Goal: Task Accomplishment & Management: Complete application form

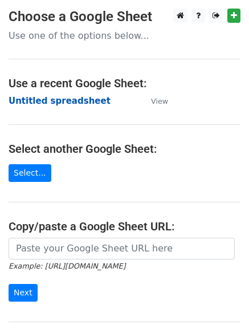
click at [76, 96] on strong "Untitled spreadsheet" at bounding box center [60, 101] width 102 height 10
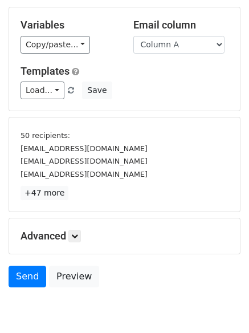
scroll to position [106, 0]
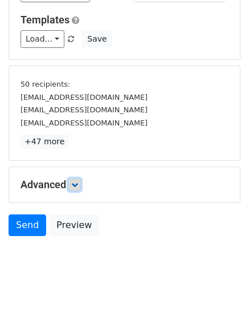
drag, startPoint x: 79, startPoint y: 188, endPoint x: 100, endPoint y: 183, distance: 22.1
click at [78, 189] on link at bounding box center [74, 184] width 13 height 13
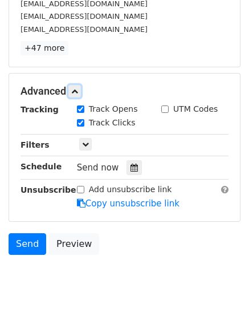
scroll to position [205, 0]
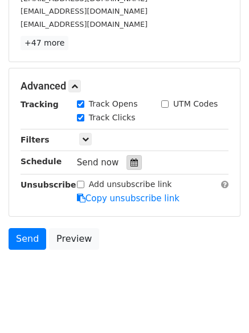
click at [129, 169] on div at bounding box center [133, 162] width 15 height 15
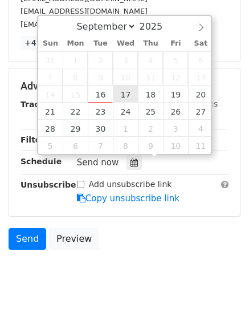
type input "2025-09-17 12:00"
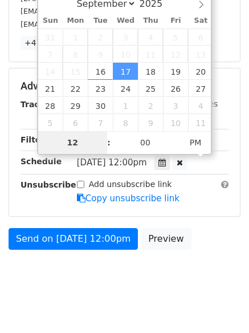
scroll to position [176, 0]
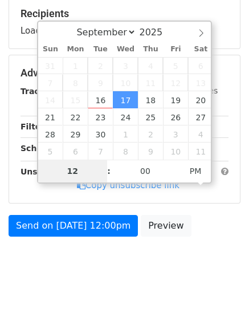
type input "1"
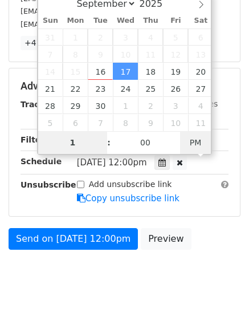
type input "2025-09-17 01:00"
type input "01"
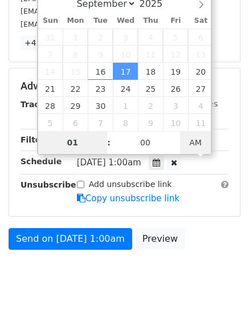
click at [196, 142] on span "AM" at bounding box center [195, 142] width 31 height 23
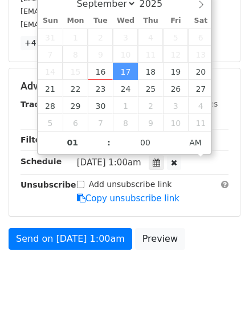
drag, startPoint x: 113, startPoint y: 301, endPoint x: 119, endPoint y: 301, distance: 5.7
click at [116, 301] on html "New Campaign Daily emails left: 50 Google Sheet: Untitled spreadsheet Variables…" at bounding box center [124, 70] width 249 height 551
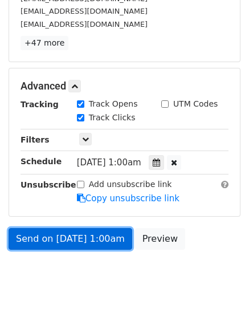
click at [103, 241] on link "Send on Sep 17 at 1:00am" at bounding box center [71, 239] width 124 height 22
click at [87, 228] on link "Send on Sep 17 at 1:00am" at bounding box center [71, 239] width 124 height 22
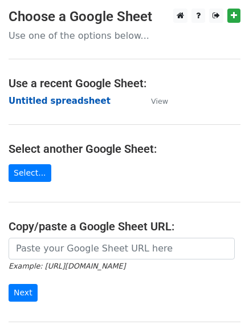
click at [69, 106] on strong "Untitled spreadsheet" at bounding box center [60, 101] width 102 height 10
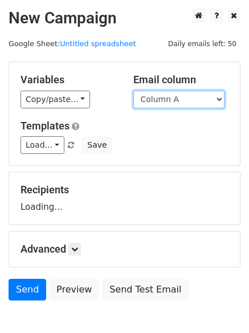
click at [185, 101] on select "Column A Column B Column C Column D Column E Column F" at bounding box center [178, 100] width 91 height 18
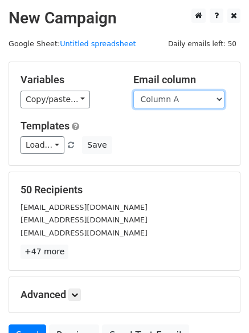
click at [180, 103] on select "Column A Column B Column C Column D Column E Column F" at bounding box center [178, 100] width 91 height 18
select select "Column B"
click at [133, 91] on select "Column A Column B Column C Column D Column E Column F" at bounding box center [178, 100] width 91 height 18
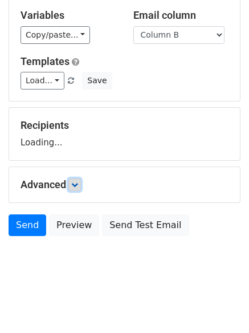
click at [77, 190] on link at bounding box center [74, 184] width 13 height 13
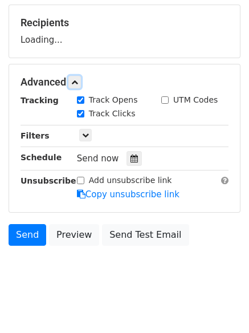
scroll to position [174, 0]
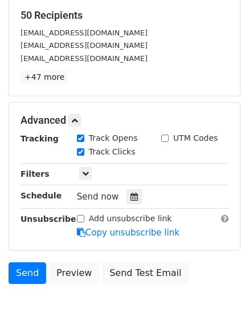
click at [128, 150] on label "Track Clicks" at bounding box center [112, 152] width 47 height 12
click at [84, 150] on input "Track Clicks" at bounding box center [80, 151] width 7 height 7
click at [119, 156] on label "Track Clicks" at bounding box center [112, 152] width 47 height 12
click at [84, 156] on input "Track Clicks" at bounding box center [80, 151] width 7 height 7
checkbox input "true"
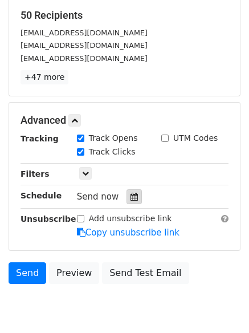
click at [130, 197] on icon at bounding box center [133, 197] width 7 height 8
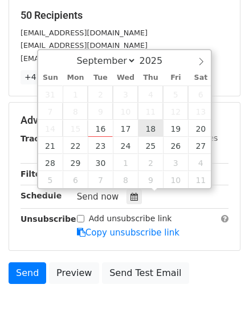
type input "2025-09-18 12:00"
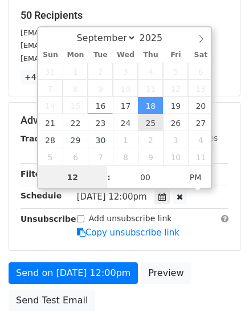
scroll to position [1, 0]
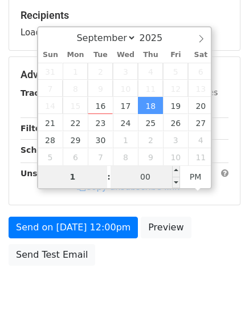
type input "1"
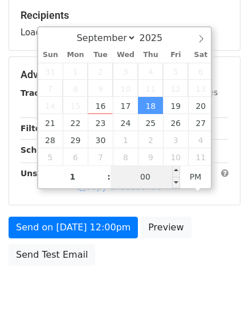
type input "2025-09-18 13:00"
type input "01"
click at [157, 179] on input "00" at bounding box center [146, 176] width 70 height 23
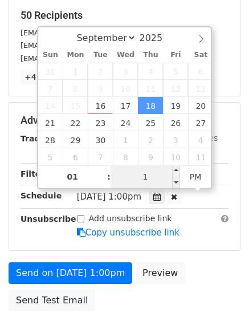
type input "11"
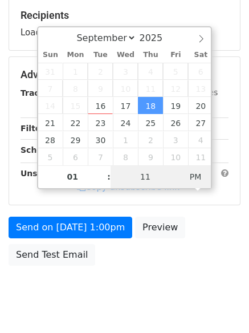
type input "2025-09-18 01:11"
click at [194, 179] on span "PM" at bounding box center [195, 176] width 31 height 23
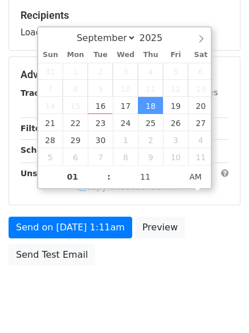
click at [198, 245] on div "Send on Sep 18 at 1:11am Preview Send Test Email" at bounding box center [124, 244] width 249 height 55
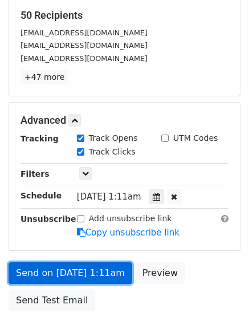
click at [99, 271] on link "Send on Sep 18 at 1:11am" at bounding box center [71, 273] width 124 height 22
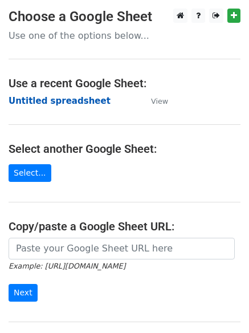
click at [38, 104] on strong "Untitled spreadsheet" at bounding box center [60, 101] width 102 height 10
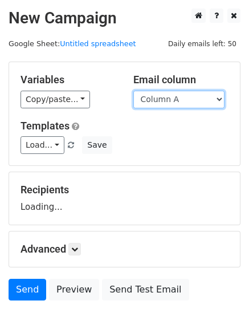
drag, startPoint x: 181, startPoint y: 102, endPoint x: 182, endPoint y: 108, distance: 5.8
click at [181, 102] on select "Column A Column B Column C Column D Column E Column F" at bounding box center [178, 100] width 91 height 18
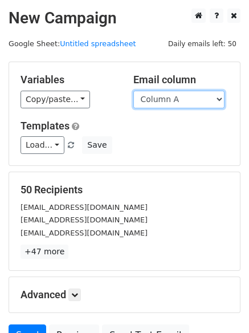
drag, startPoint x: 186, startPoint y: 100, endPoint x: 186, endPoint y: 107, distance: 6.3
click at [186, 100] on select "Column A Column B Column C Column D Column E Column F" at bounding box center [178, 100] width 91 height 18
select select "Column C"
click at [133, 91] on select "Column A Column B Column C Column D Column E Column F" at bounding box center [178, 100] width 91 height 18
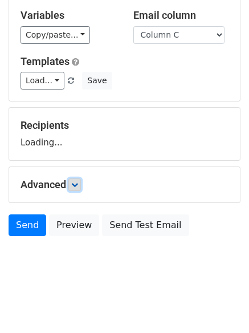
click at [78, 182] on icon at bounding box center [74, 184] width 7 height 7
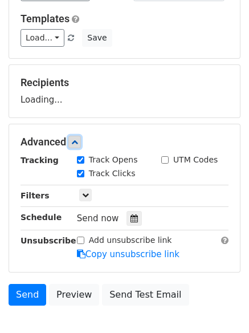
scroll to position [165, 0]
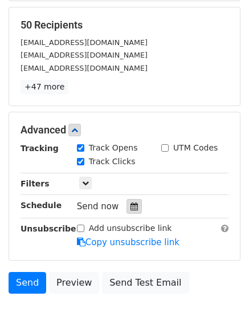
click at [127, 201] on div at bounding box center [133, 206] width 15 height 15
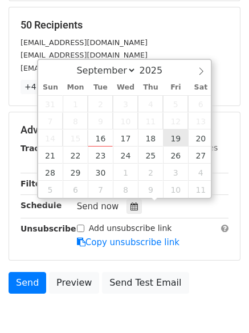
type input "2025-09-19 12:00"
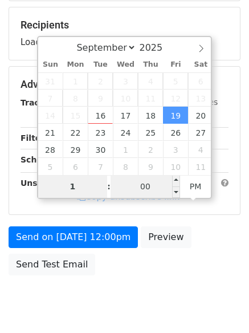
type input "1"
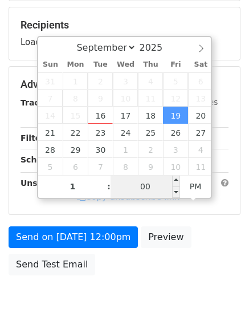
type input "2025-09-19 13:00"
type input "01"
click at [159, 192] on input "00" at bounding box center [146, 186] width 70 height 23
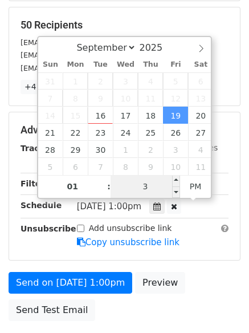
type input "33"
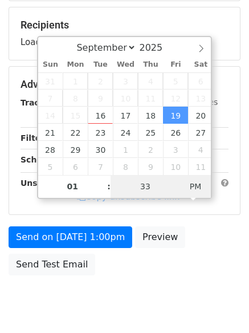
type input "2025-09-19 01:33"
click at [204, 187] on span "PM" at bounding box center [195, 186] width 31 height 23
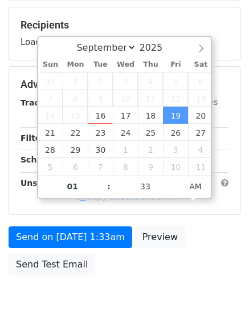
click at [173, 268] on div "Send on Sep 19 at 1:33am Preview Send Test Email" at bounding box center [124, 253] width 249 height 55
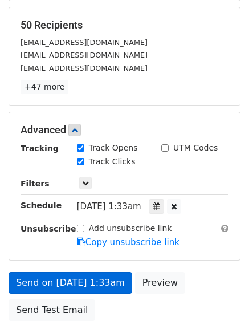
click at [104, 244] on link "Copy unsubscribe link" at bounding box center [128, 242] width 103 height 10
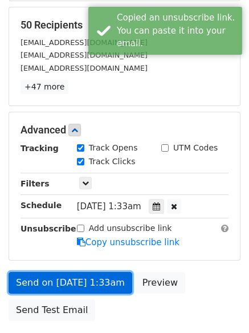
click at [108, 282] on link "Send on Sep 19 at 1:33am" at bounding box center [71, 283] width 124 height 22
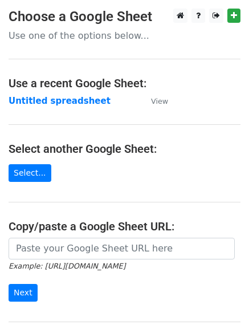
click at [62, 103] on strong "Untitled spreadsheet" at bounding box center [60, 101] width 102 height 10
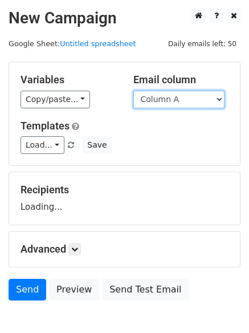
click at [175, 91] on select "Column A Column B Column C Column D Column E Column F" at bounding box center [178, 100] width 91 height 18
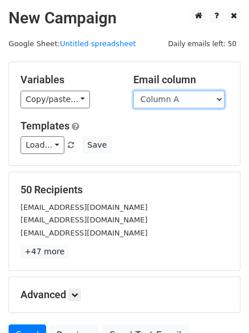
click at [175, 96] on select "Column A Column B Column C Column D Column E Column F" at bounding box center [178, 100] width 91 height 18
select select "Column D"
click at [133, 91] on select "Column A Column B Column C Column D Column E Column F" at bounding box center [178, 100] width 91 height 18
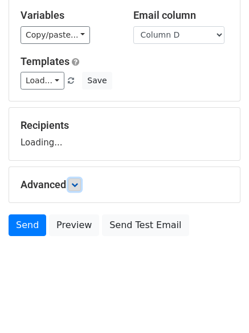
click at [74, 189] on link at bounding box center [74, 184] width 13 height 13
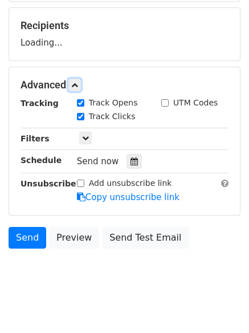
scroll to position [166, 0]
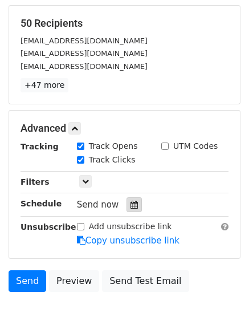
click at [133, 206] on div at bounding box center [133, 204] width 15 height 15
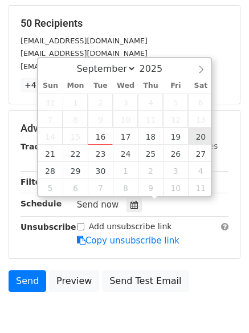
type input "2025-09-20 12:00"
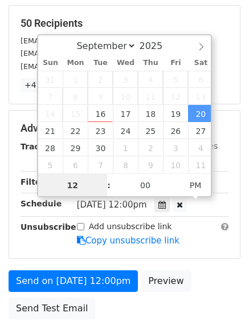
scroll to position [1, 0]
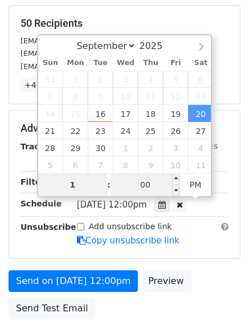
type input "1"
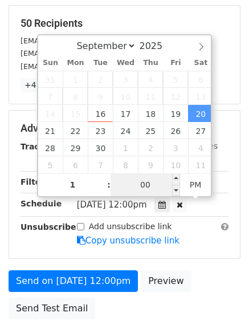
type input "2025-09-20 13:00"
type input "01"
click at [144, 186] on input "00" at bounding box center [146, 184] width 70 height 23
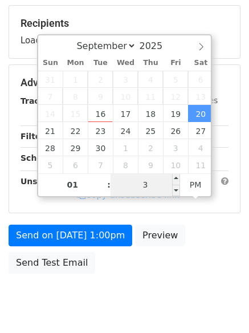
type input "33"
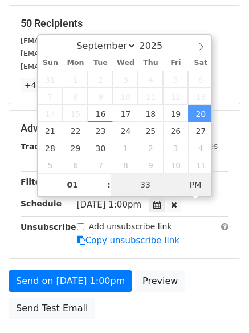
type input "2025-09-20 01:33"
click at [201, 185] on span "PM" at bounding box center [195, 184] width 31 height 23
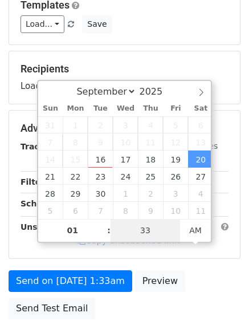
scroll to position [203, 0]
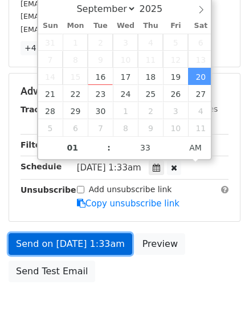
click at [103, 246] on link "Send on Sep 20 at 1:33am" at bounding box center [71, 244] width 124 height 22
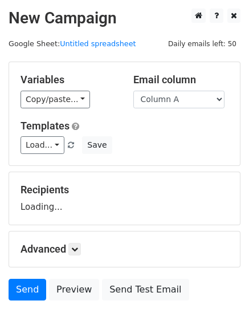
select select "Column E"
click at [133, 91] on select "Column A Column B Column C Column D Column E Column F" at bounding box center [178, 100] width 91 height 18
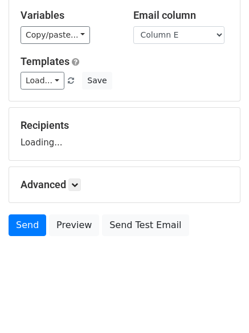
scroll to position [64, 0]
click at [81, 186] on link at bounding box center [74, 184] width 13 height 13
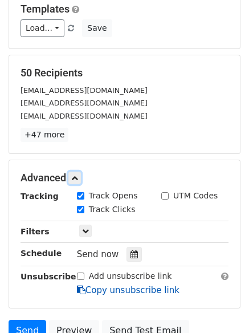
scroll to position [214, 0]
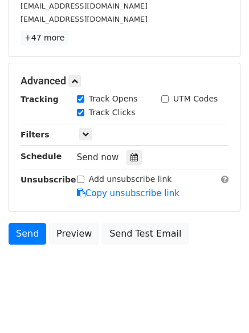
drag, startPoint x: 126, startPoint y: 154, endPoint x: 127, endPoint y: 168, distance: 13.1
click at [130, 154] on icon at bounding box center [133, 157] width 7 height 8
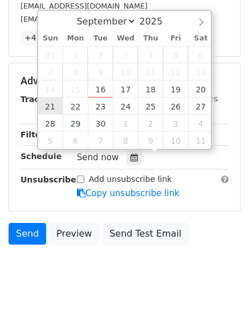
type input "2025-09-21 12:00"
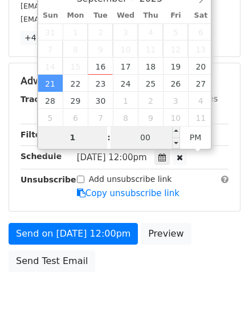
type input "1"
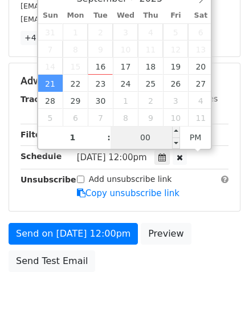
type input "2025-09-21 13:00"
type input "01"
click at [146, 144] on input "00" at bounding box center [146, 137] width 70 height 23
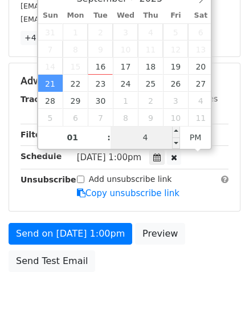
type input "44"
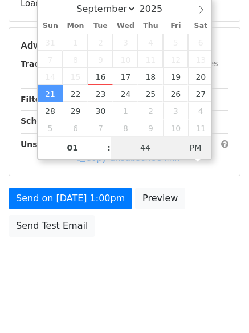
type input "2025-09-21 01:44"
click at [195, 146] on span "AM" at bounding box center [195, 147] width 31 height 23
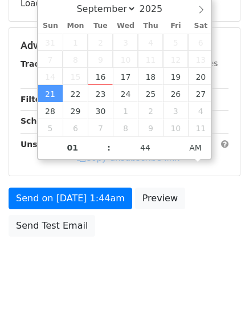
click at [131, 277] on body "New Campaign Daily emails left: 50 Google Sheet: Untitled spreadsheet Variables…" at bounding box center [124, 46] width 249 height 483
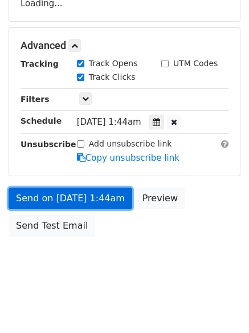
drag, startPoint x: 90, startPoint y: 201, endPoint x: 92, endPoint y: 219, distance: 18.3
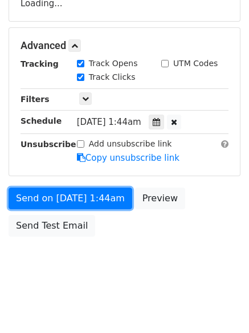
click at [90, 201] on form "Variables Copy/paste... {{Column A}} {{Column B}} {{Column C}} {{Column D}} {{C…" at bounding box center [125, 50] width 232 height 384
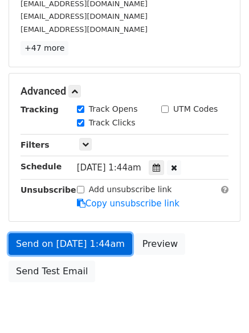
click at [111, 240] on link "Send on Sep 21 at 1:44am" at bounding box center [71, 244] width 124 height 22
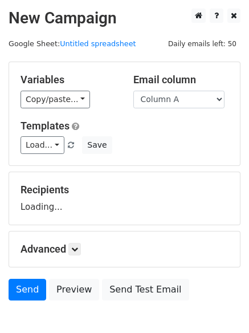
click at [178, 92] on select "Column A Column B Column C Column D Column E Column F" at bounding box center [178, 100] width 91 height 18
click at [173, 204] on div "Recipients Loading..." at bounding box center [125, 198] width 208 height 30
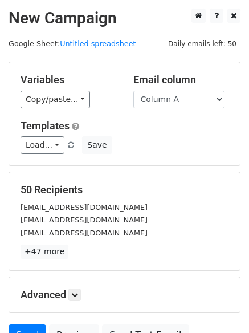
click at [173, 103] on select "Column A Column B Column C Column D Column E Column F" at bounding box center [178, 100] width 91 height 18
click at [183, 106] on select "Column A Column B Column C Column D Column E Column F" at bounding box center [178, 100] width 91 height 18
select select "Column F"
click at [133, 91] on select "Column A Column B Column C Column D Column E Column F" at bounding box center [178, 100] width 91 height 18
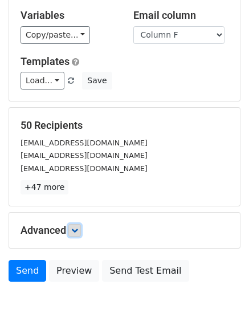
click at [77, 227] on icon at bounding box center [74, 230] width 7 height 7
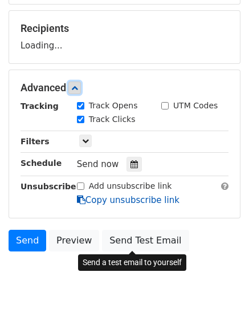
scroll to position [162, 0]
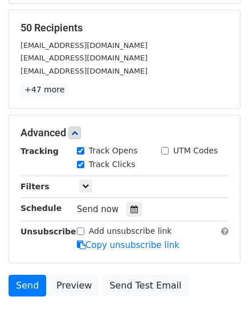
click at [125, 162] on label "Track Clicks" at bounding box center [112, 164] width 47 height 12
click at [84, 162] on input "Track Clicks" at bounding box center [80, 164] width 7 height 7
checkbox input "false"
click at [114, 154] on label "Track Opens" at bounding box center [113, 151] width 49 height 12
click at [84, 154] on input "Track Opens" at bounding box center [80, 150] width 7 height 7
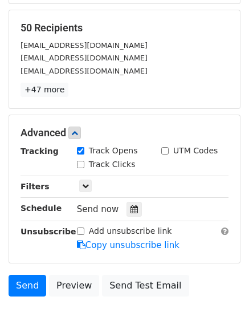
checkbox input "false"
click at [120, 165] on label "Track Clicks" at bounding box center [112, 164] width 47 height 12
click at [84, 165] on input "Track Clicks" at bounding box center [80, 164] width 7 height 7
checkbox input "true"
click at [103, 152] on label "Track Opens" at bounding box center [113, 151] width 49 height 12
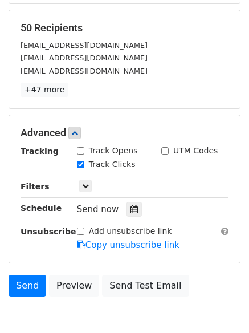
click at [84, 152] on input "Track Opens" at bounding box center [80, 150] width 7 height 7
checkbox input "true"
click at [136, 213] on div at bounding box center [133, 209] width 15 height 15
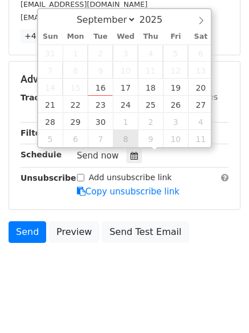
scroll to position [222, 0]
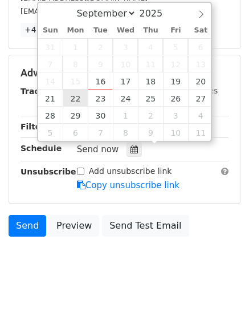
type input "[DATE] 12:00"
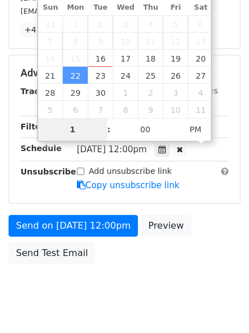
type input "1"
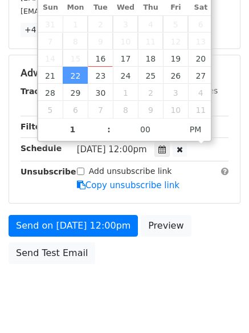
type input "[DATE] 13:00"
type input "01"
click at [147, 147] on span "[DATE] 12:00pm" at bounding box center [112, 149] width 70 height 10
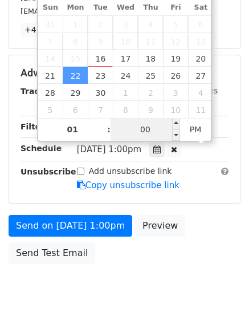
scroll to position [203, 0]
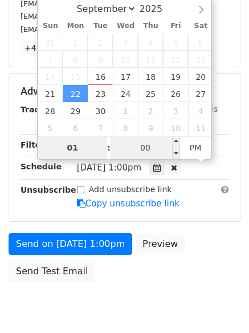
type input "[DATE] 13:00"
select select "9"
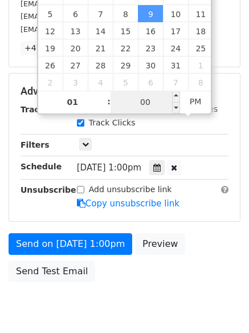
click at [145, 107] on input "00" at bounding box center [146, 102] width 70 height 23
type input "55"
type input "[DATE] 01:55"
click at [198, 101] on span "PM" at bounding box center [195, 101] width 31 height 23
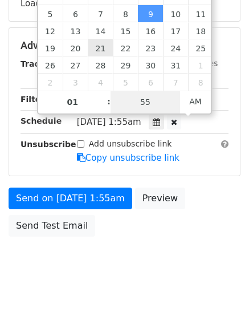
scroll to position [146, 0]
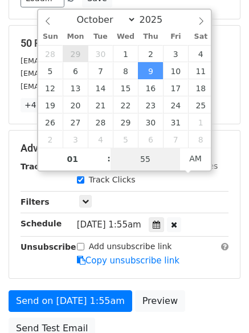
type input "55"
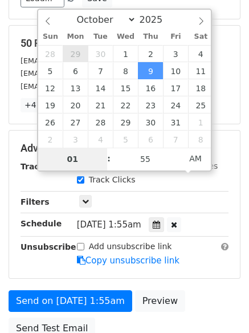
type input "[DATE] 01:55"
select select "8"
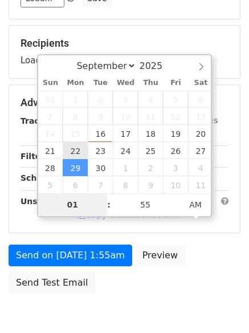
type input "[DATE] 01:55"
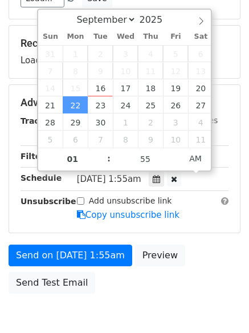
click at [209, 255] on div "Send on [DATE] 1:55am Preview Send Test Email" at bounding box center [124, 271] width 249 height 55
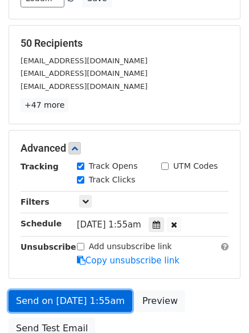
click at [98, 303] on link "Send on [DATE] 1:55am" at bounding box center [71, 301] width 124 height 22
